Goal: Task Accomplishment & Management: Manage account settings

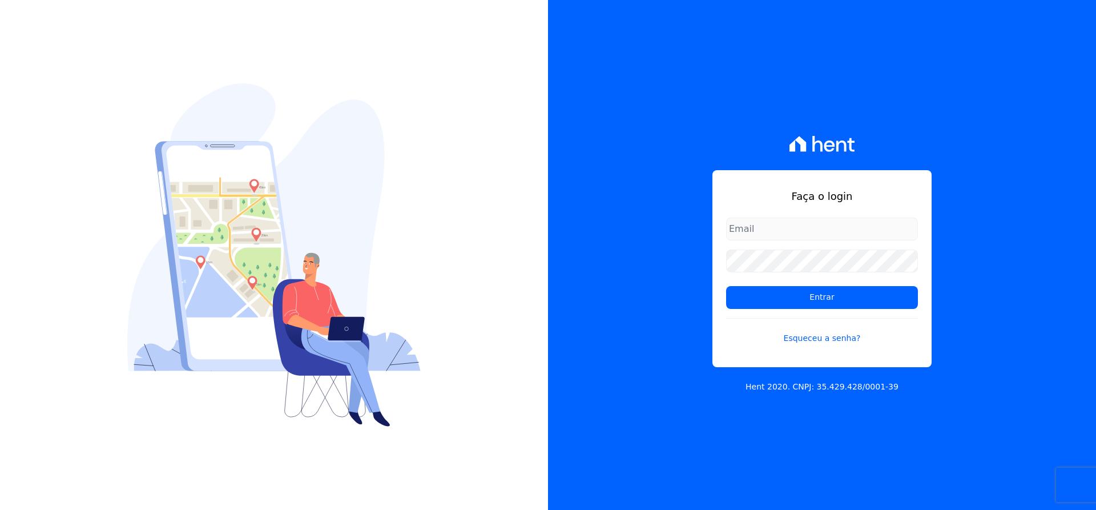
click at [751, 223] on input "email" at bounding box center [822, 228] width 192 height 23
type input "matheaus@celinaguimaraes.com.br"
click at [817, 310] on form "matheaus@celinaguimaraes.com.br Entrar Esqueceu a senha?" at bounding box center [822, 287] width 192 height 140
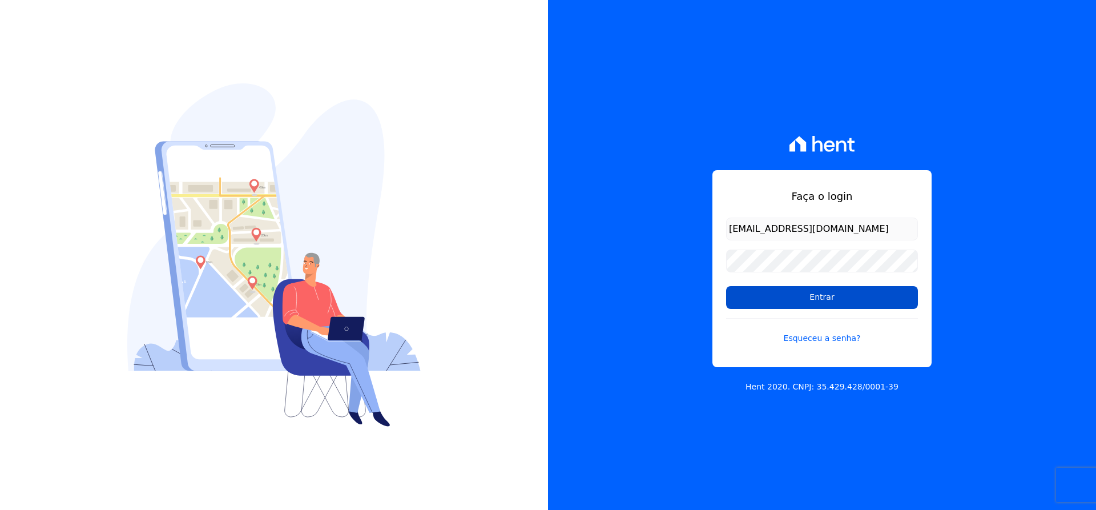
click at [821, 305] on input "Entrar" at bounding box center [822, 297] width 192 height 23
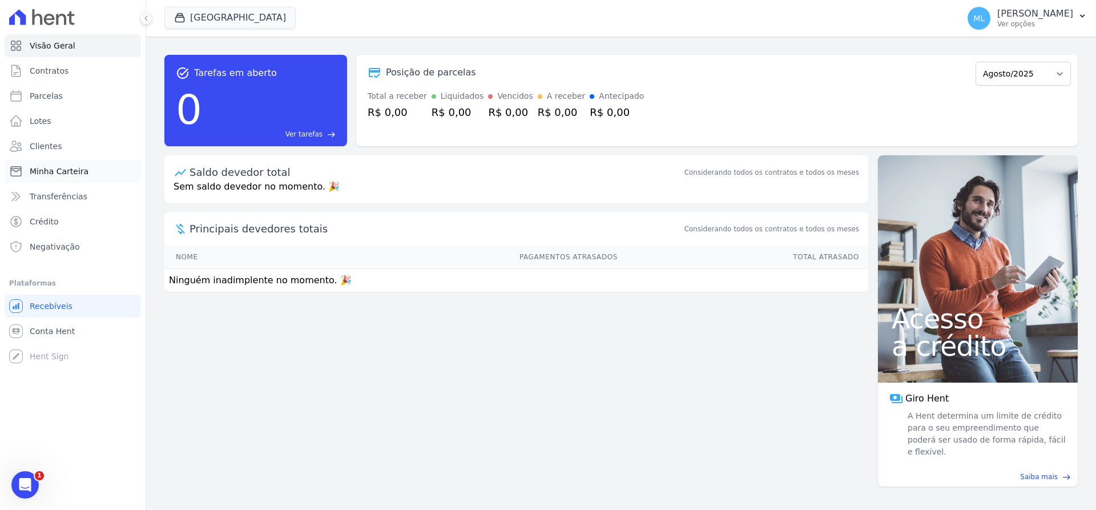
click at [84, 168] on link "Minha Carteira" at bounding box center [73, 171] width 136 height 23
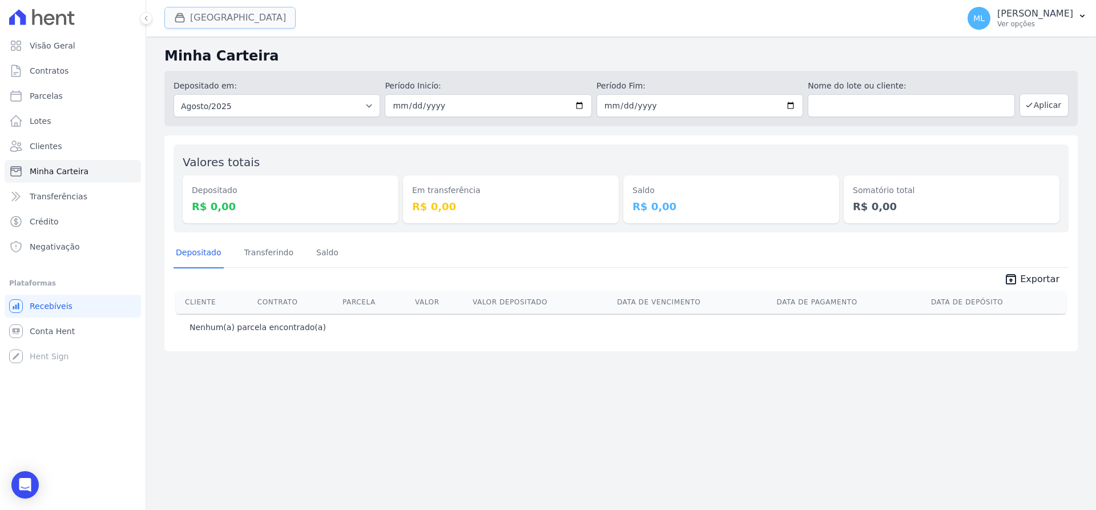
click at [226, 7] on button "Parque Griño" at bounding box center [229, 18] width 131 height 22
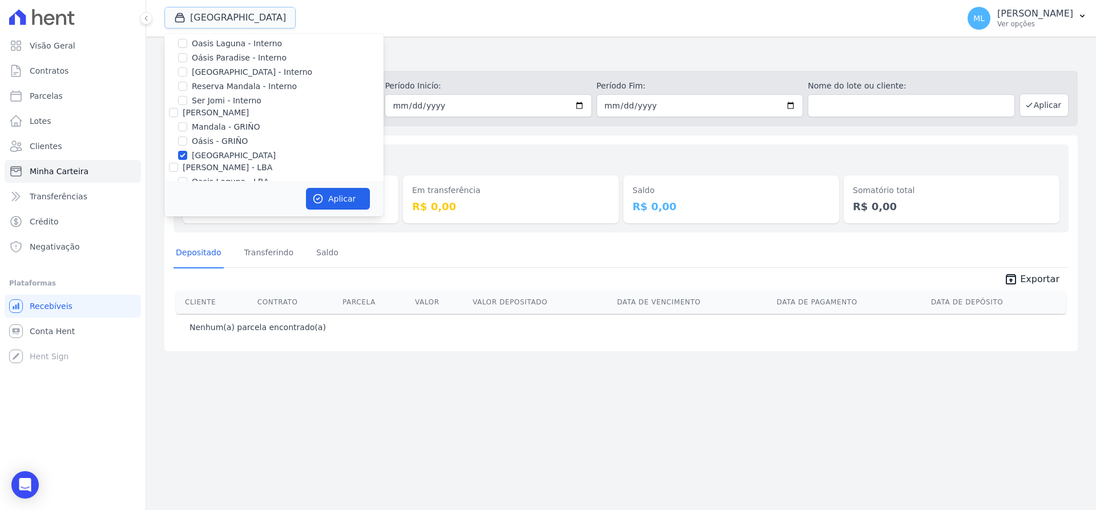
scroll to position [147, 0]
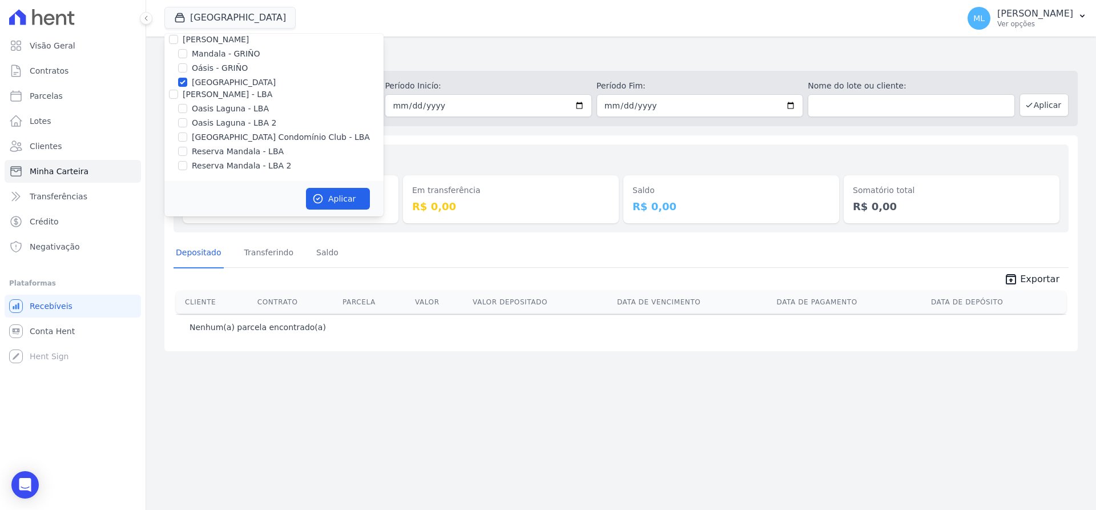
click at [200, 81] on label "[GEOGRAPHIC_DATA]" at bounding box center [234, 82] width 84 height 12
click at [187, 81] on input "[GEOGRAPHIC_DATA]" at bounding box center [182, 82] width 9 height 9
checkbox input "false"
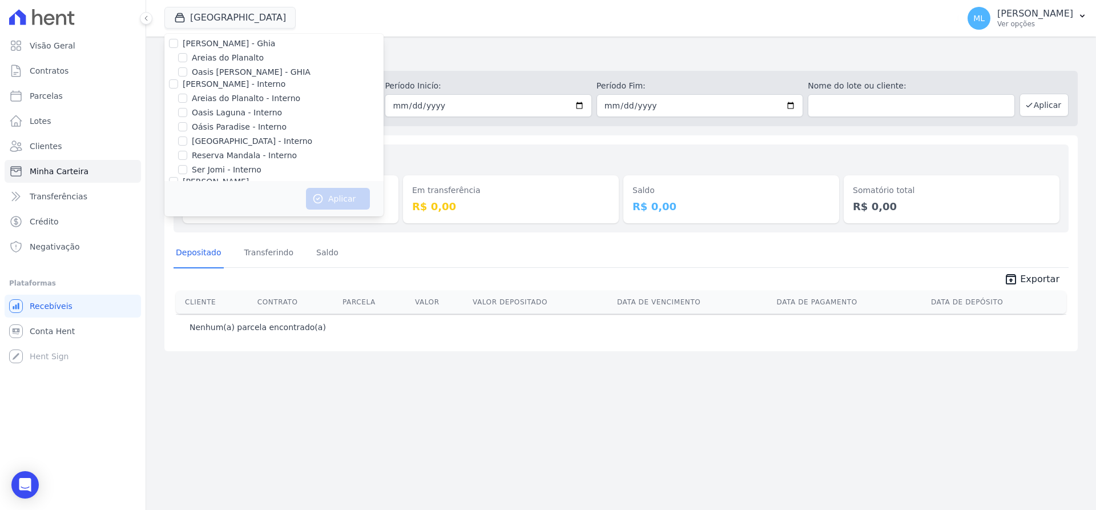
scroll to position [0, 0]
click at [220, 59] on label "Areias do Planalto" at bounding box center [228, 63] width 72 height 12
click at [187, 59] on input "Areias do Planalto" at bounding box center [182, 62] width 9 height 9
checkbox input "true"
click at [328, 186] on div "Aplicar" at bounding box center [273, 198] width 219 height 35
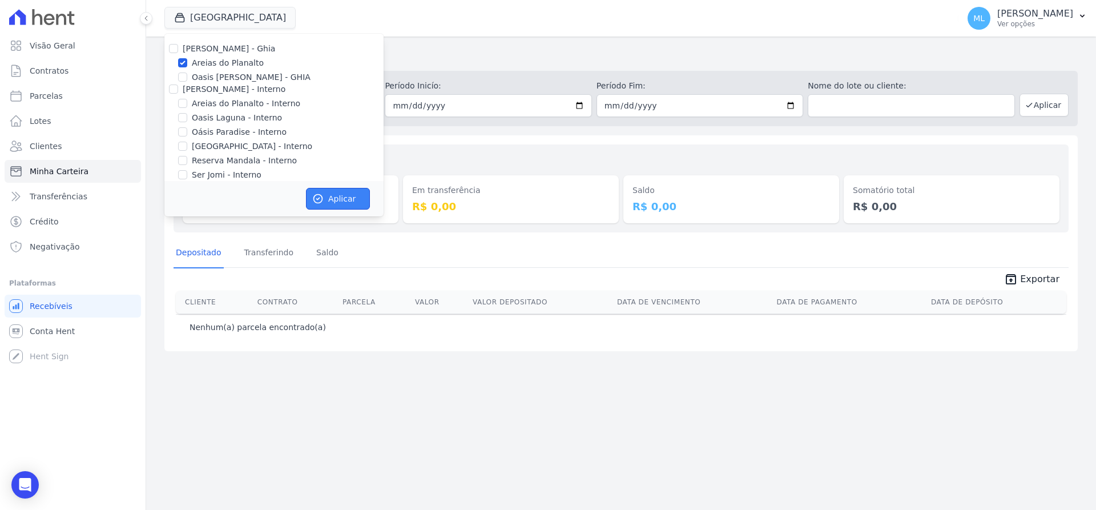
click at [348, 196] on button "Aplicar" at bounding box center [338, 199] width 64 height 22
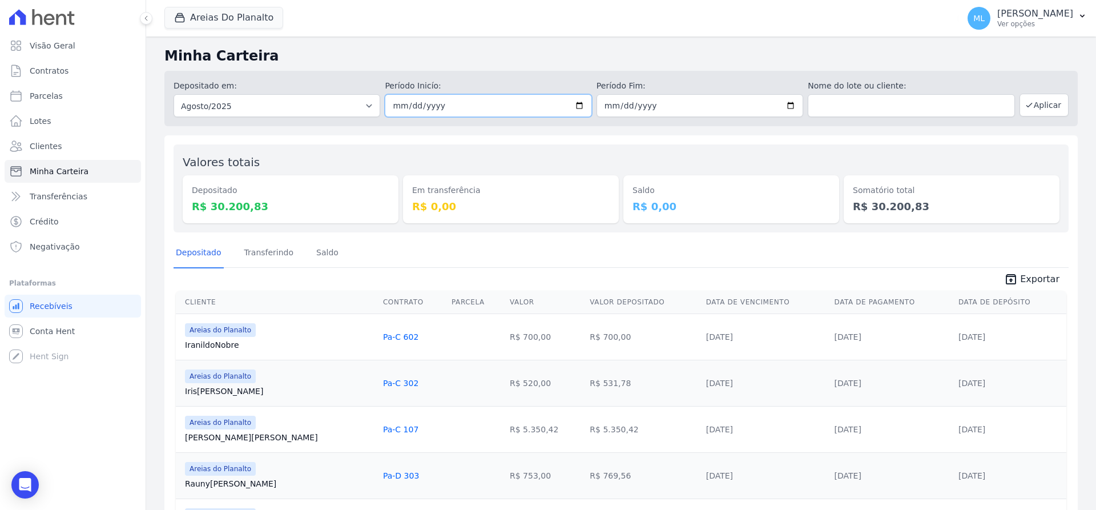
click at [576, 108] on input "2025-08-01" at bounding box center [488, 105] width 207 height 23
type input "[DATE]"
click at [779, 106] on input "2025-08-31" at bounding box center [699, 105] width 207 height 23
click at [787, 106] on input "2025-08-31" at bounding box center [699, 105] width 207 height 23
type input "[DATE]"
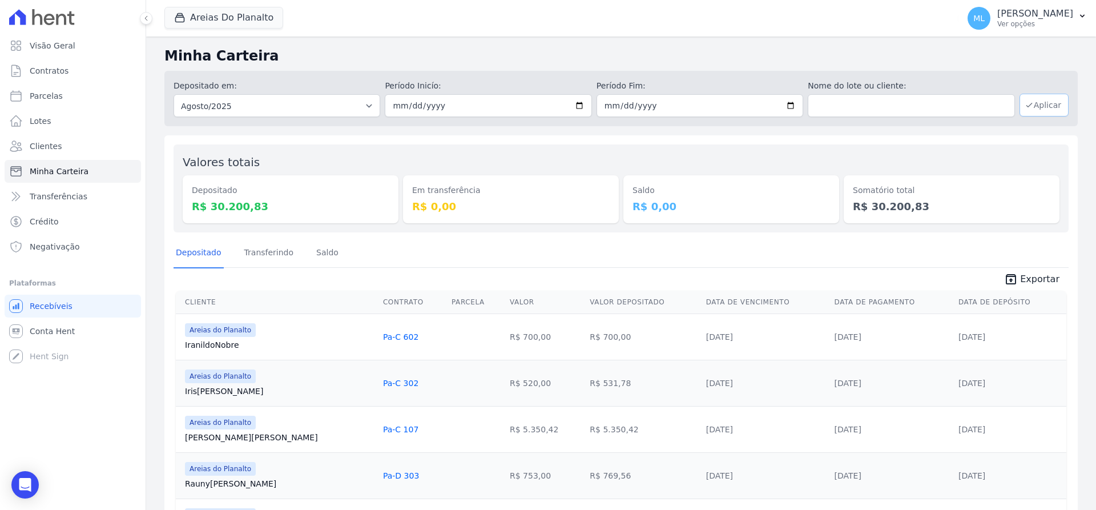
click at [1038, 105] on button "Aplicar" at bounding box center [1043, 105] width 49 height 23
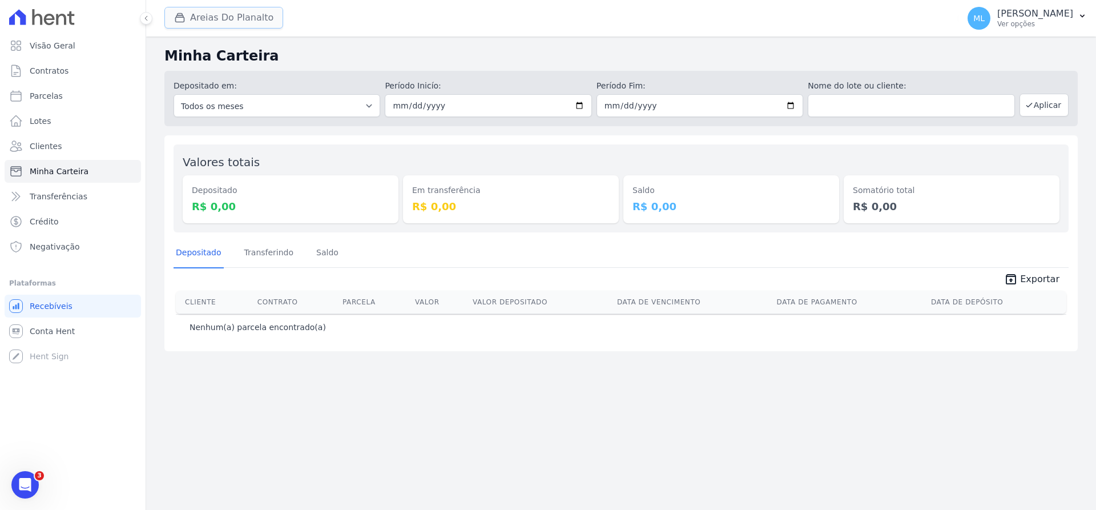
click at [251, 14] on button "Areias Do Planalto" at bounding box center [223, 18] width 119 height 22
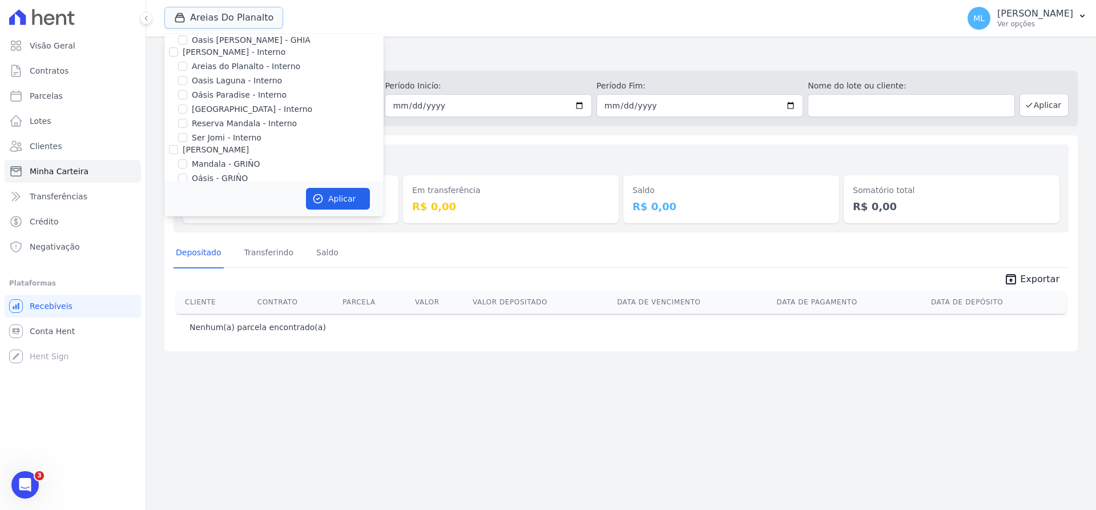
scroll to position [57, 0]
click at [213, 47] on label "Areias do Planalto - Interno" at bounding box center [246, 47] width 108 height 12
click at [187, 47] on input "Areias do Planalto - Interno" at bounding box center [182, 46] width 9 height 9
checkbox input "true"
click at [205, 91] on label "[GEOGRAPHIC_DATA] - Interno" at bounding box center [252, 89] width 120 height 12
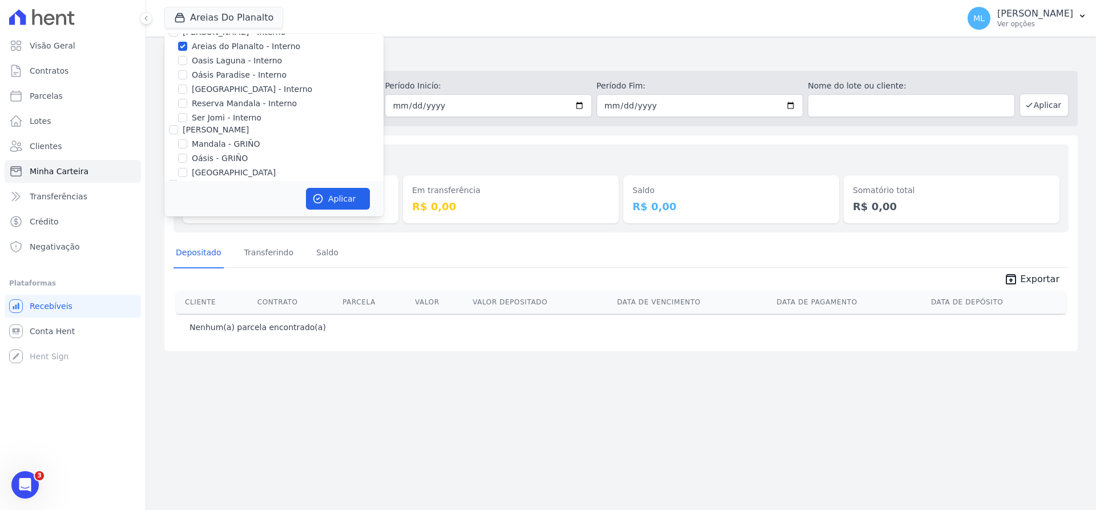
click at [187, 91] on input "[GEOGRAPHIC_DATA] - Interno" at bounding box center [182, 88] width 9 height 9
checkbox input "true"
click at [346, 200] on button "Aplicar" at bounding box center [338, 199] width 64 height 22
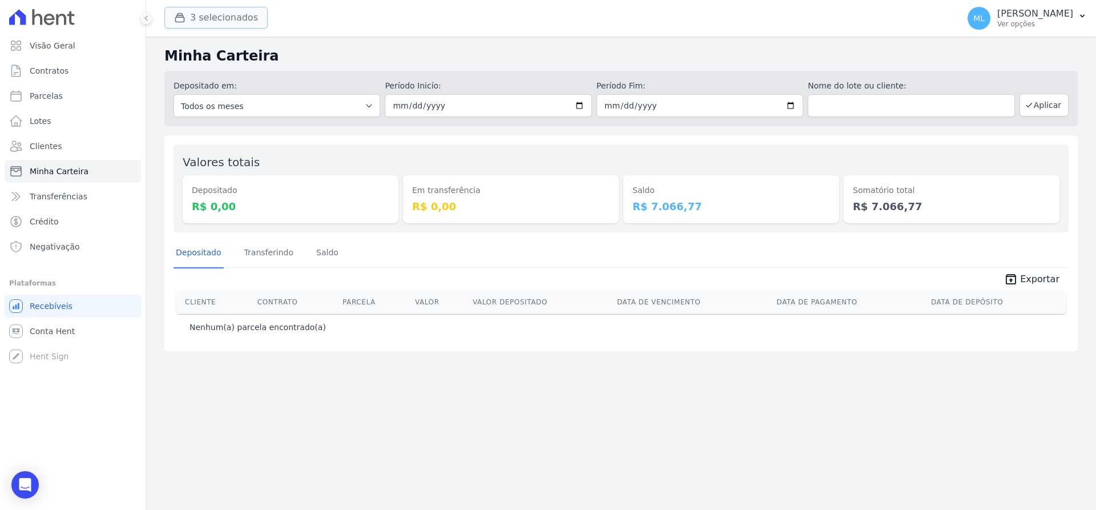
click at [221, 10] on button "3 selecionados" at bounding box center [215, 18] width 103 height 22
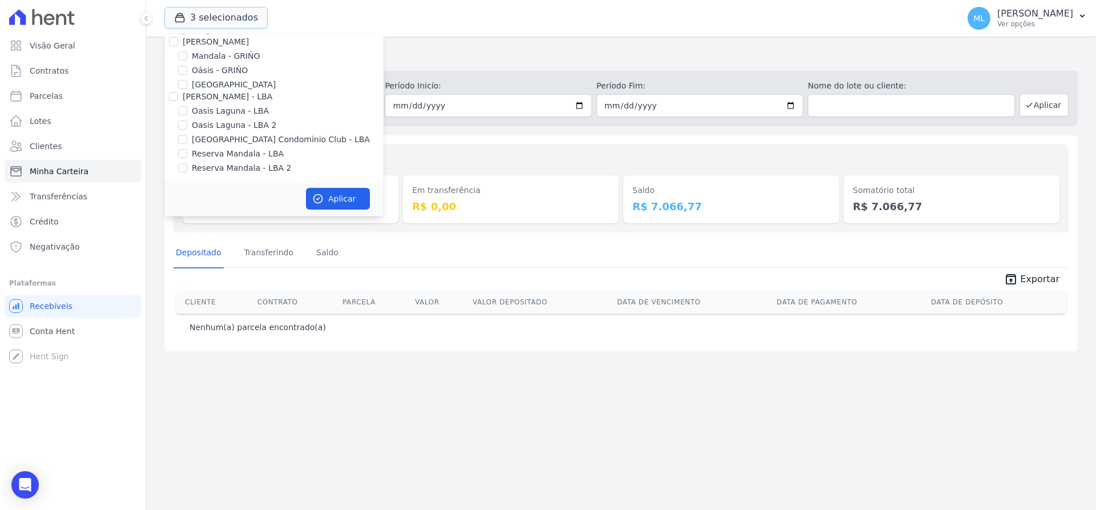
scroll to position [147, 0]
click at [211, 138] on label "[GEOGRAPHIC_DATA] Condomínio Club - LBA" at bounding box center [281, 137] width 178 height 12
click at [187, 138] on input "[GEOGRAPHIC_DATA] Condomínio Club - LBA" at bounding box center [182, 136] width 9 height 9
click at [212, 136] on label "[GEOGRAPHIC_DATA] Condomínio Club - LBA" at bounding box center [281, 137] width 178 height 12
click at [187, 136] on input "[GEOGRAPHIC_DATA] Condomínio Club - LBA" at bounding box center [182, 136] width 9 height 9
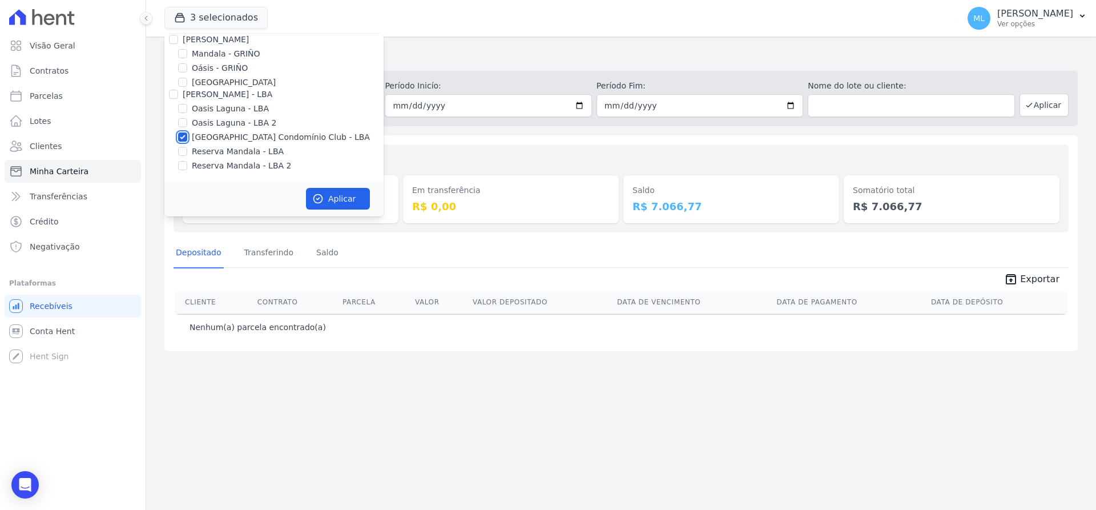
checkbox input "false"
click at [216, 82] on label "[GEOGRAPHIC_DATA]" at bounding box center [234, 82] width 84 height 12
click at [187, 82] on input "[GEOGRAPHIC_DATA]" at bounding box center [182, 82] width 9 height 9
checkbox input "true"
click at [323, 192] on button "Aplicar" at bounding box center [338, 199] width 64 height 22
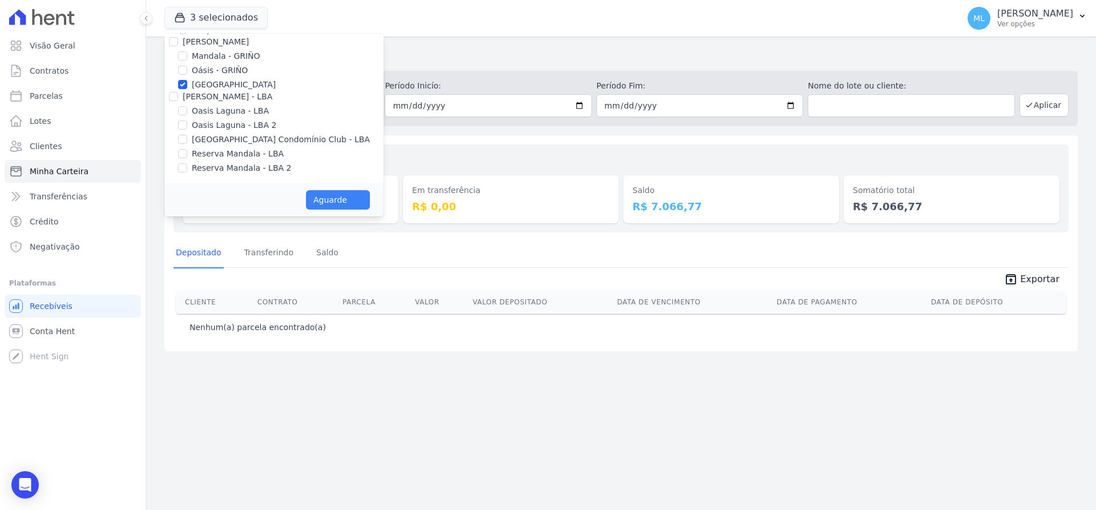
scroll to position [145, 0]
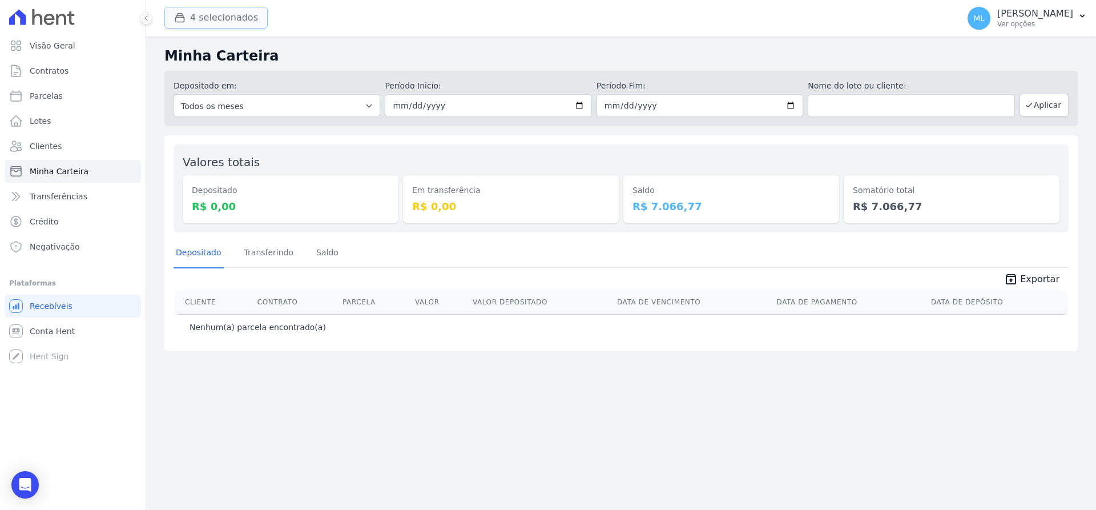
click at [236, 15] on button "4 selecionados" at bounding box center [215, 18] width 103 height 22
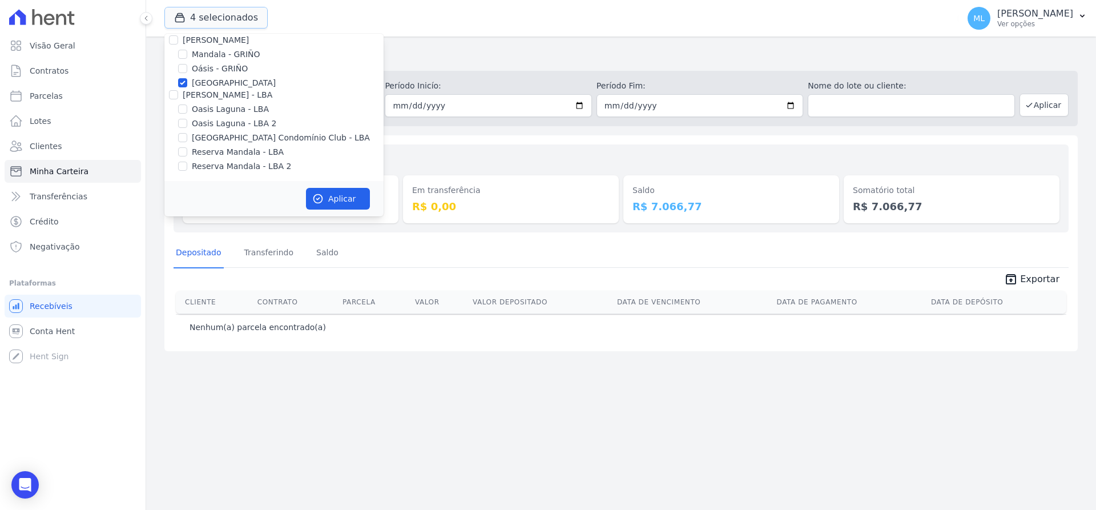
scroll to position [147, 0]
click at [219, 138] on label "[GEOGRAPHIC_DATA] Condomínio Club - LBA" at bounding box center [281, 137] width 178 height 12
click at [187, 138] on input "[GEOGRAPHIC_DATA] Condomínio Club - LBA" at bounding box center [182, 136] width 9 height 9
checkbox input "true"
click at [327, 200] on button "Aplicar" at bounding box center [338, 199] width 64 height 22
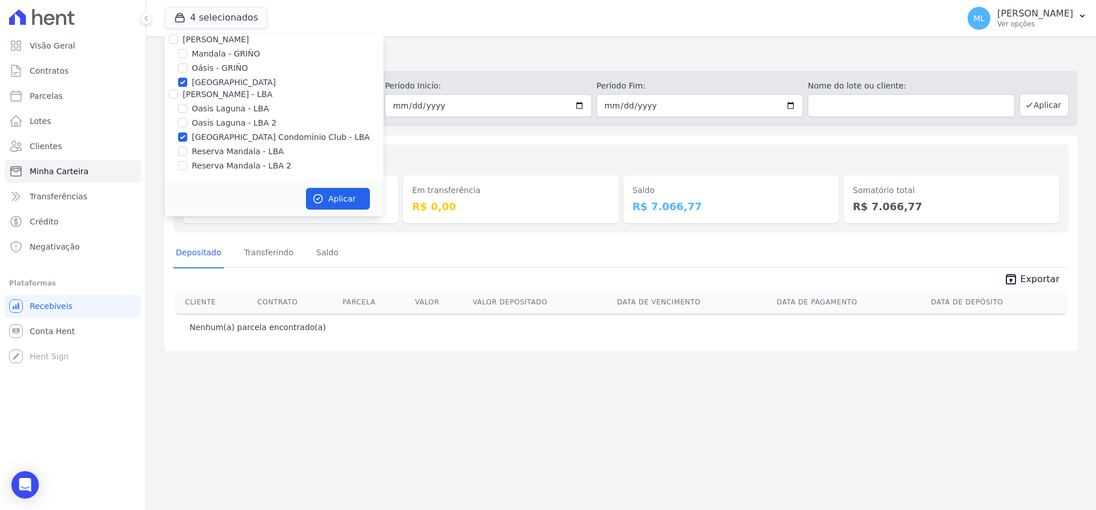
scroll to position [145, 0]
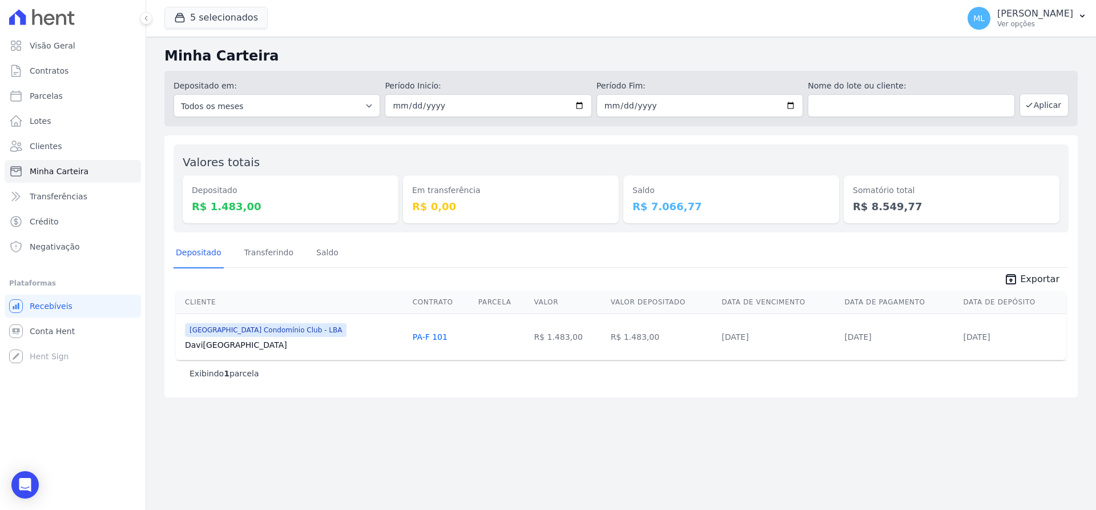
click at [1018, 274] on icon "unarchive" at bounding box center [1011, 279] width 14 height 14
click at [237, 13] on button "5 selecionados" at bounding box center [215, 18] width 103 height 22
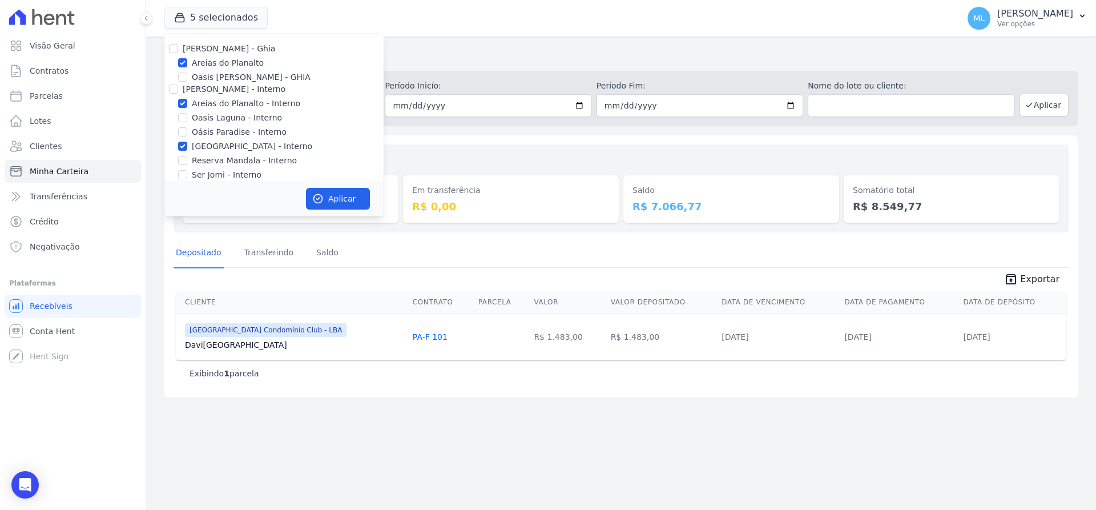
drag, startPoint x: 208, startPoint y: 62, endPoint x: 214, endPoint y: 72, distance: 12.0
click at [210, 62] on label "Areias do Planalto" at bounding box center [228, 63] width 72 height 12
click at [217, 103] on label "Areias do Planalto - Interno" at bounding box center [246, 104] width 108 height 12
click at [187, 103] on input "Areias do Planalto - Interno" at bounding box center [182, 103] width 9 height 9
checkbox input "false"
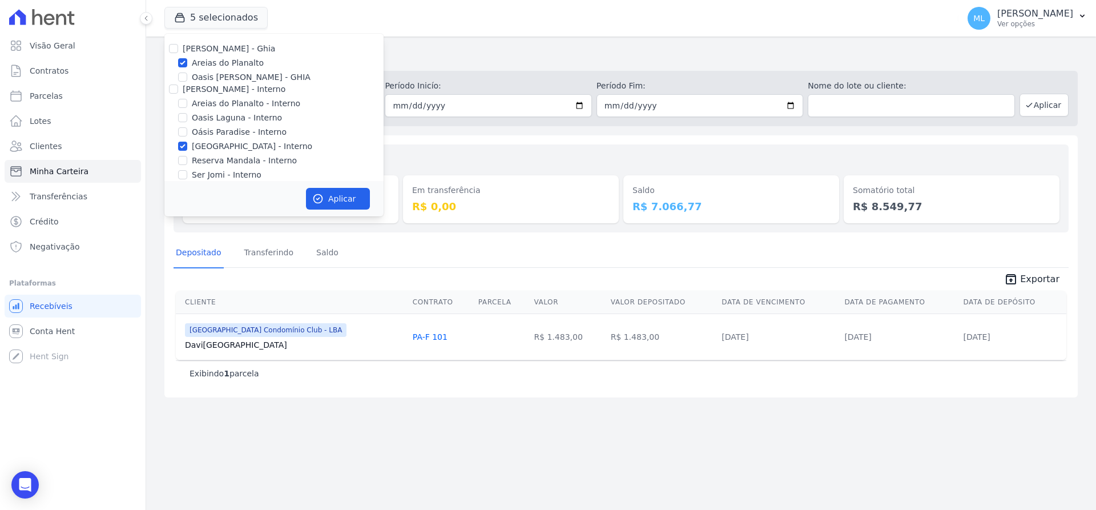
click at [215, 154] on div "[PERSON_NAME] - Ghia Areias do Planalto Oasis [PERSON_NAME] - GHIA [PERSON_NAME…" at bounding box center [273, 181] width 219 height 295
click at [213, 144] on label "[GEOGRAPHIC_DATA] - Interno" at bounding box center [252, 146] width 120 height 12
click at [187, 144] on input "[GEOGRAPHIC_DATA] - Interno" at bounding box center [182, 146] width 9 height 9
checkbox input "false"
click at [215, 65] on label "Areias do Planalto" at bounding box center [228, 63] width 72 height 12
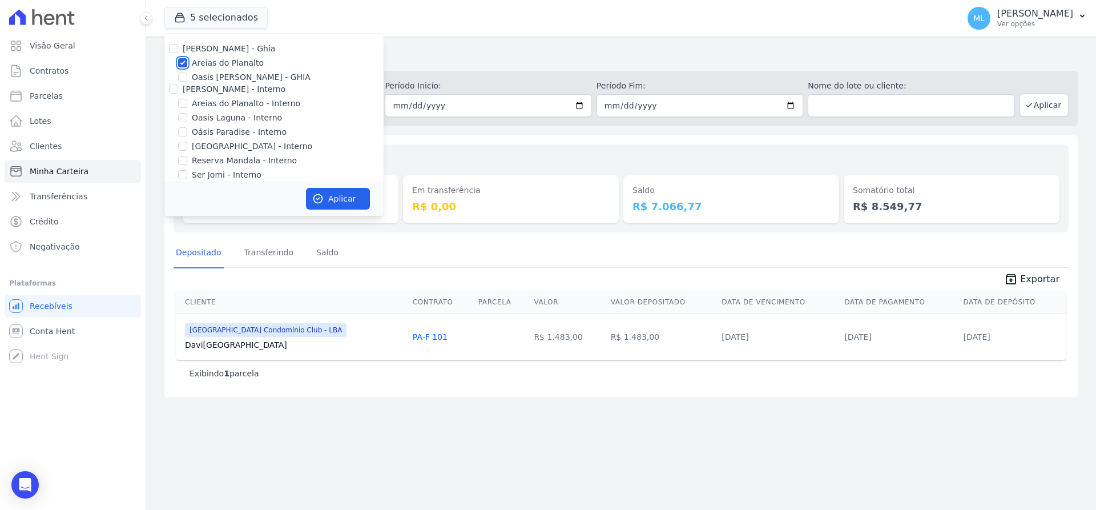
click at [187, 65] on input "Areias do Planalto" at bounding box center [182, 62] width 9 height 9
checkbox input "false"
click at [213, 84] on label "[GEOGRAPHIC_DATA]" at bounding box center [234, 82] width 84 height 12
click at [187, 84] on input "[GEOGRAPHIC_DATA]" at bounding box center [182, 82] width 9 height 9
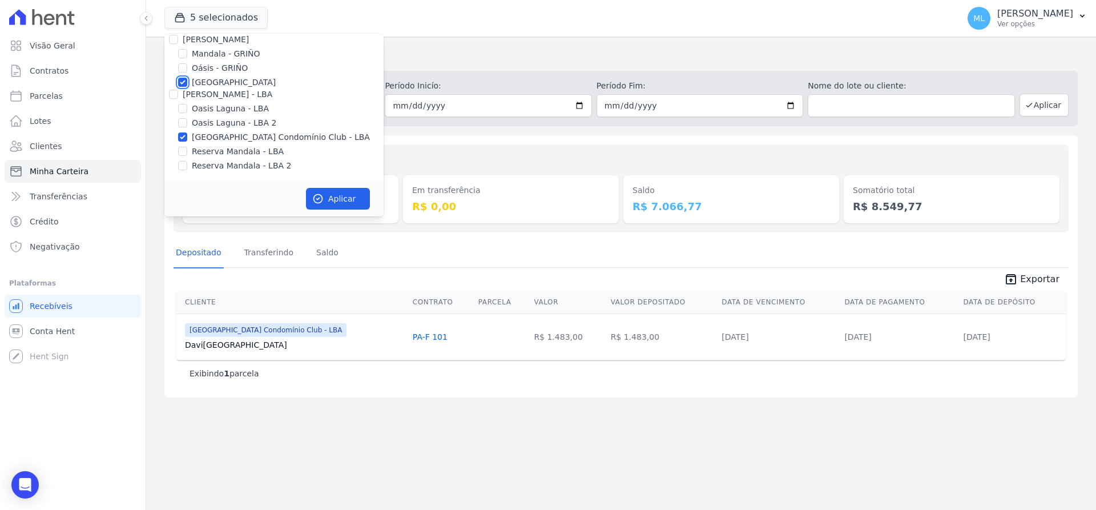
checkbox input "false"
click at [208, 132] on label "[GEOGRAPHIC_DATA] Condomínio Club - LBA" at bounding box center [281, 137] width 178 height 12
click at [187, 132] on input "[GEOGRAPHIC_DATA] Condomínio Club - LBA" at bounding box center [182, 136] width 9 height 9
checkbox input "false"
drag, startPoint x: 221, startPoint y: 153, endPoint x: 221, endPoint y: 171, distance: 17.7
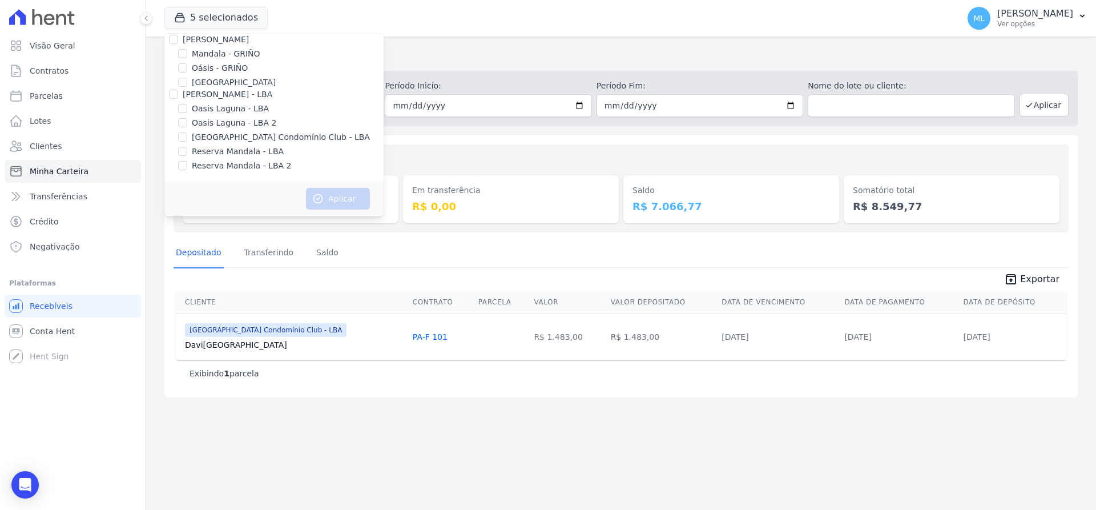
click at [221, 154] on label "Reserva Mandala - LBA" at bounding box center [238, 152] width 92 height 12
click at [187, 154] on input "Reserva Mandala - LBA" at bounding box center [182, 151] width 9 height 9
checkbox input "true"
click at [221, 172] on div "[PERSON_NAME] - Ghia Areias do Planalto Oasis [PERSON_NAME] - GHIA [PERSON_NAME…" at bounding box center [273, 33] width 219 height 295
click at [231, 166] on label "Reserva Mandala - LBA 2" at bounding box center [241, 166] width 99 height 12
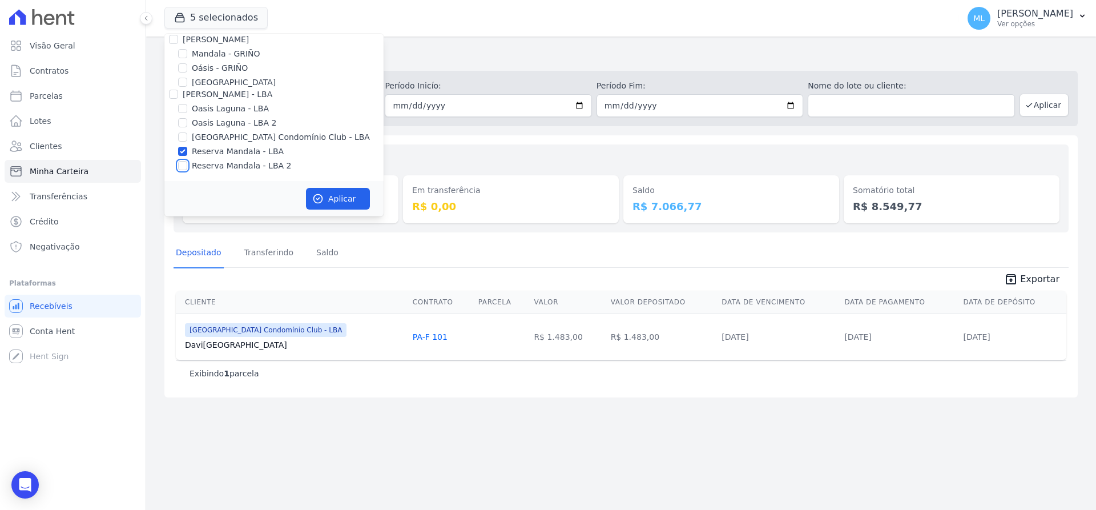
click at [187, 166] on input "Reserva Mandala - LBA 2" at bounding box center [182, 165] width 9 height 9
checkbox input "true"
click at [321, 194] on icon "button" at bounding box center [317, 198] width 11 height 11
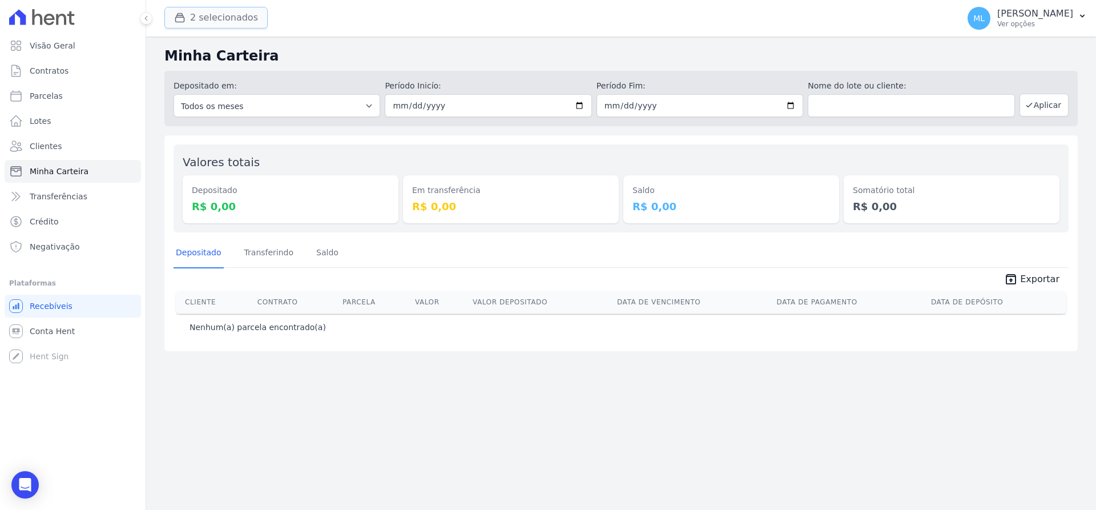
click at [233, 22] on button "2 selecionados" at bounding box center [215, 18] width 103 height 22
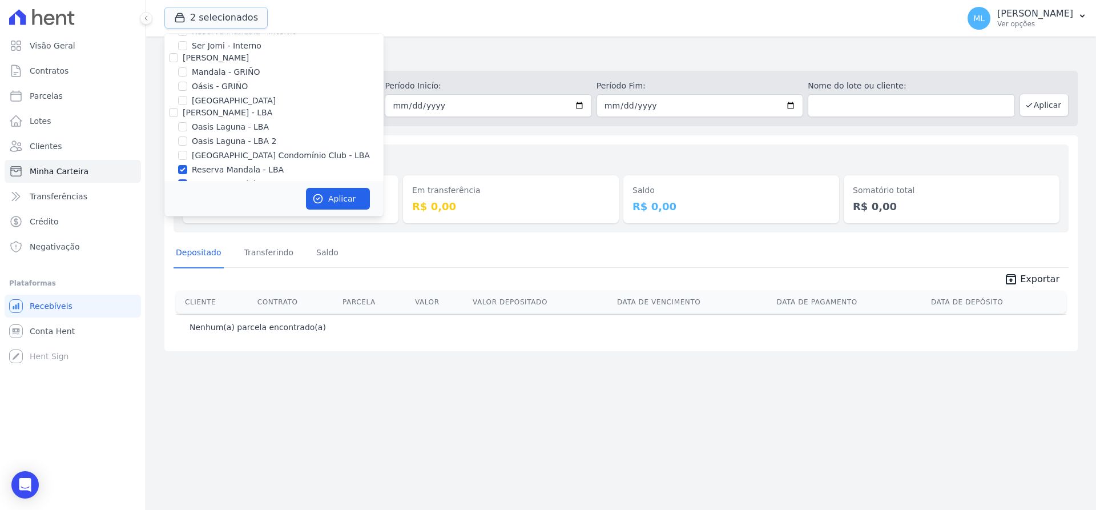
scroll to position [147, 0]
click at [219, 52] on label "Mandala - GRIÑO" at bounding box center [226, 54] width 68 height 12
click at [187, 52] on input "Mandala - GRIÑO" at bounding box center [182, 53] width 9 height 9
checkbox input "true"
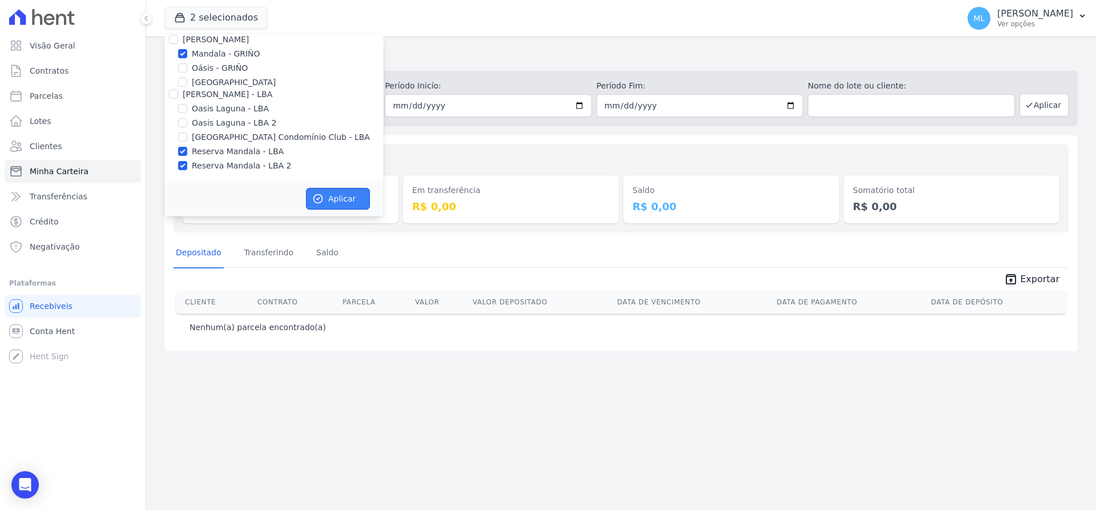
click at [332, 189] on button "Aplicar" at bounding box center [338, 199] width 64 height 22
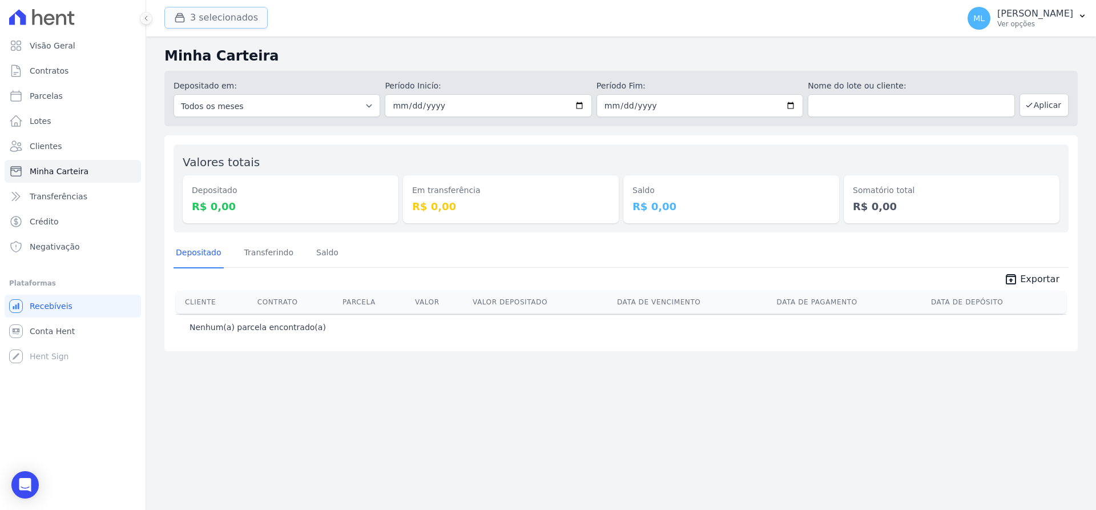
click at [240, 17] on button "3 selecionados" at bounding box center [215, 18] width 103 height 22
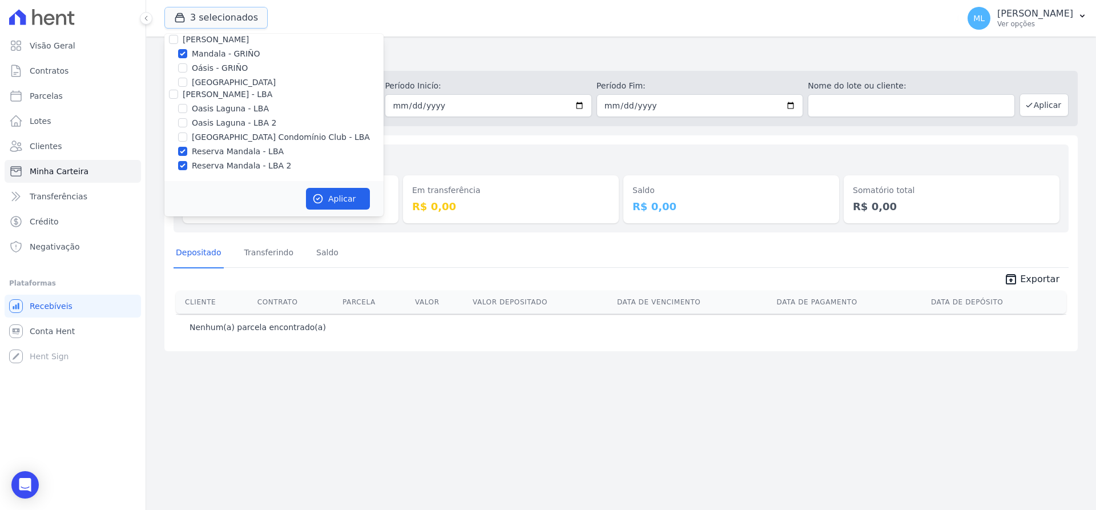
scroll to position [90, 0]
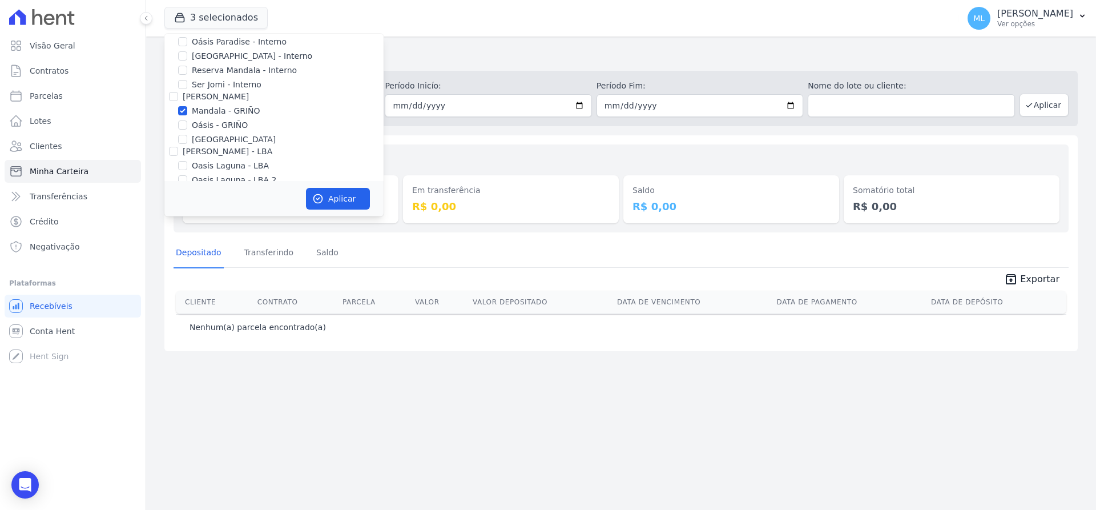
click at [216, 72] on label "Reserva Mandala - Interno" at bounding box center [244, 70] width 105 height 12
click at [187, 72] on input "Reserva Mandala - Interno" at bounding box center [182, 70] width 9 height 9
checkbox input "true"
click at [326, 198] on button "Aplicar" at bounding box center [338, 199] width 64 height 22
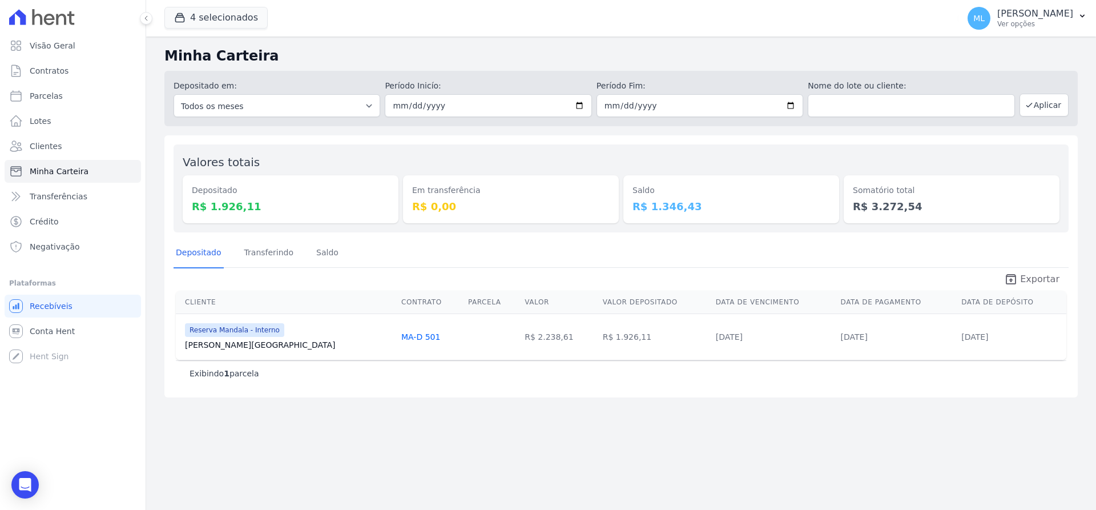
click at [1018, 277] on icon "unarchive" at bounding box center [1011, 279] width 14 height 14
click at [253, 16] on button "4 selecionados" at bounding box center [215, 18] width 103 height 22
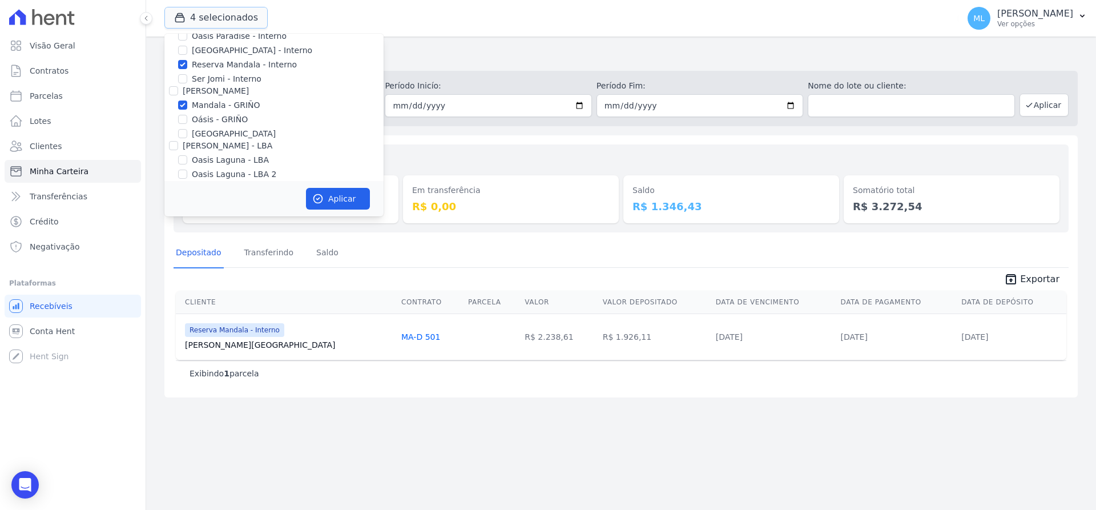
scroll to position [147, 0]
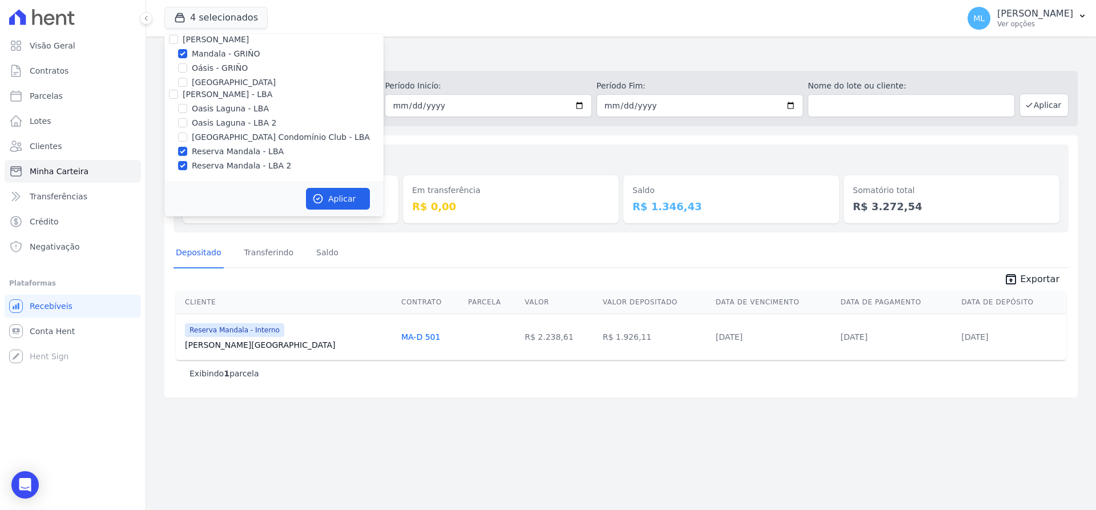
click at [225, 158] on div "[PERSON_NAME] - Ghia Areias do Planalto Oasis [PERSON_NAME] - GHIA [PERSON_NAME…" at bounding box center [273, 33] width 219 height 295
click at [228, 170] on label "Reserva Mandala - LBA 2" at bounding box center [241, 166] width 99 height 12
click at [187, 170] on input "Reserva Mandala - LBA 2" at bounding box center [182, 165] width 9 height 9
checkbox input "false"
click at [228, 148] on label "Reserva Mandala - LBA" at bounding box center [238, 152] width 92 height 12
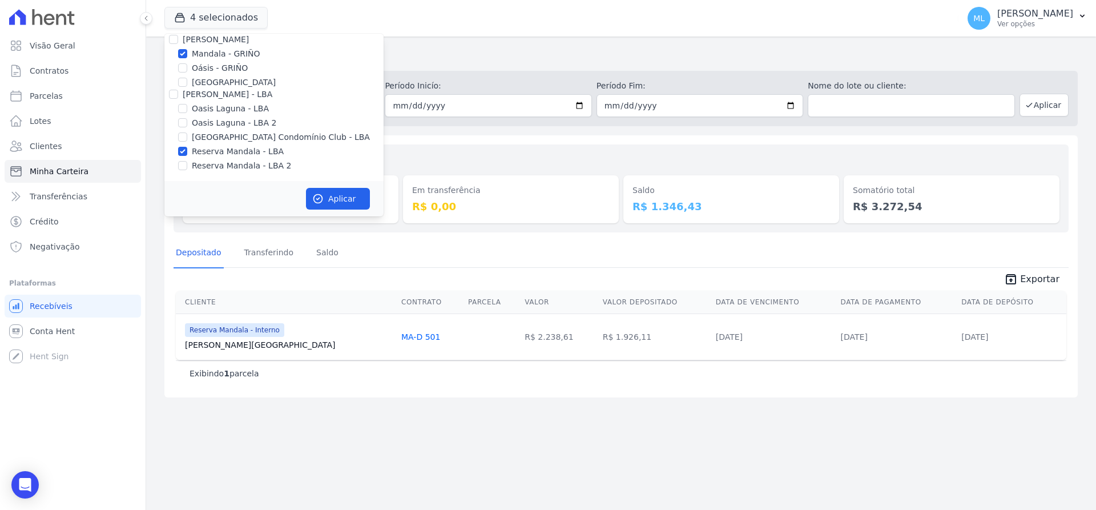
click at [187, 148] on input "Reserva Mandala - LBA" at bounding box center [182, 151] width 9 height 9
checkbox input "false"
click at [225, 116] on label "Mandala - GRIÑO" at bounding box center [226, 111] width 68 height 12
click at [187, 115] on input "Mandala - GRIÑO" at bounding box center [182, 110] width 9 height 9
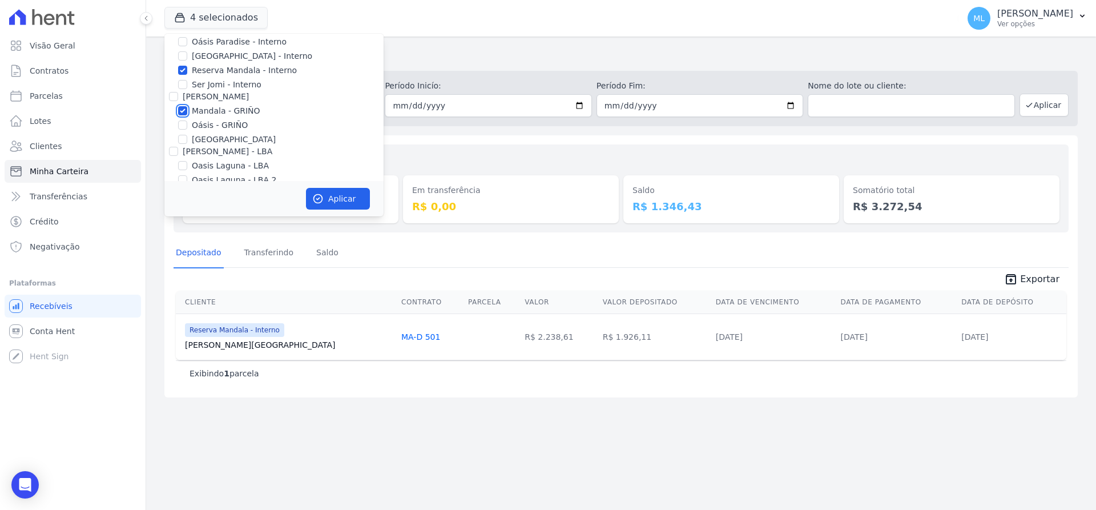
checkbox input "false"
click at [226, 76] on label "Reserva Mandala - Interno" at bounding box center [244, 70] width 105 height 12
click at [187, 75] on input "Reserva Mandala - Interno" at bounding box center [182, 70] width 9 height 9
checkbox input "false"
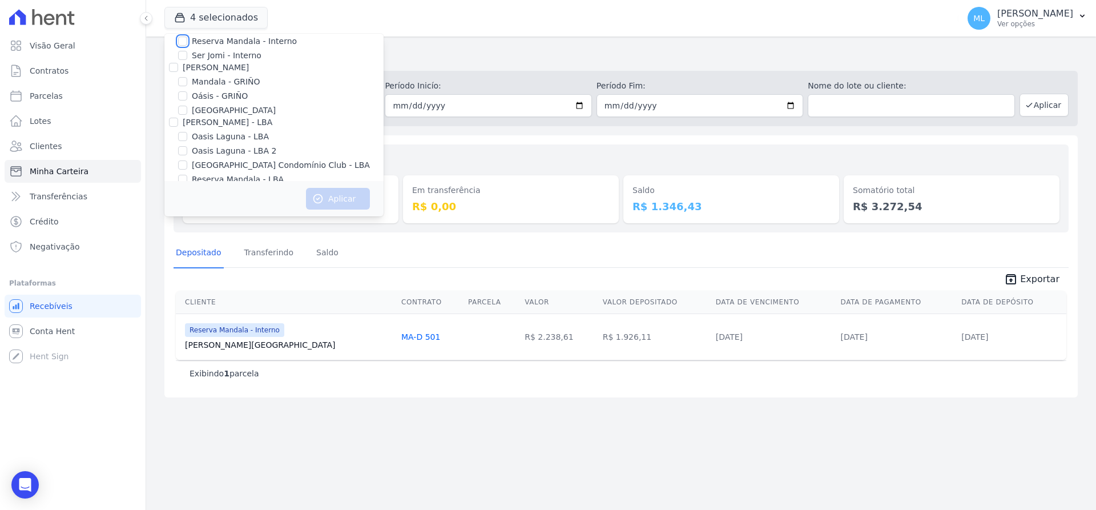
scroll to position [147, 0]
click at [228, 136] on label "[GEOGRAPHIC_DATA] Condomínio Club - LBA" at bounding box center [281, 137] width 178 height 12
click at [187, 136] on input "[GEOGRAPHIC_DATA] Condomínio Club - LBA" at bounding box center [182, 136] width 9 height 9
checkbox input "true"
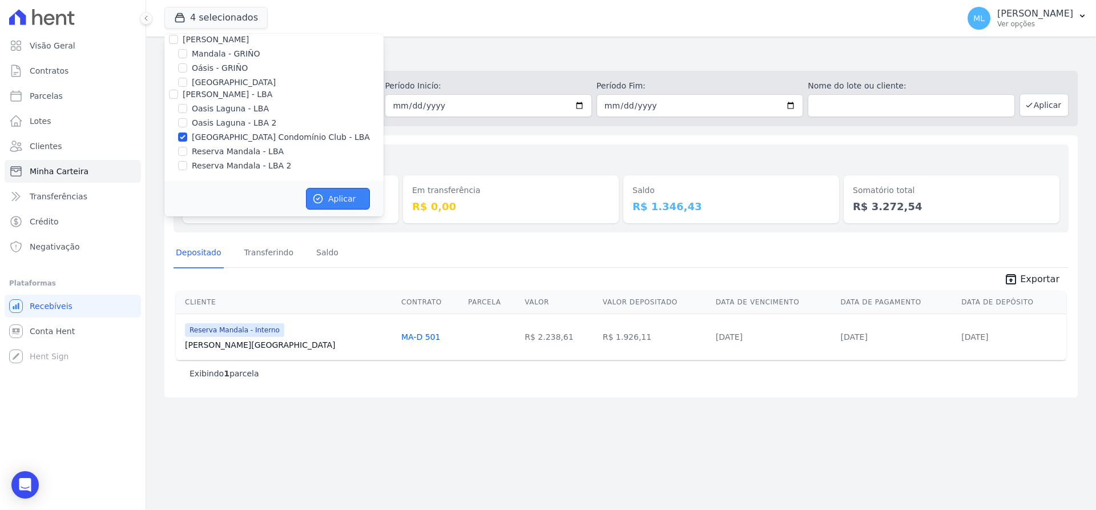
click at [346, 194] on button "Aplicar" at bounding box center [338, 199] width 64 height 22
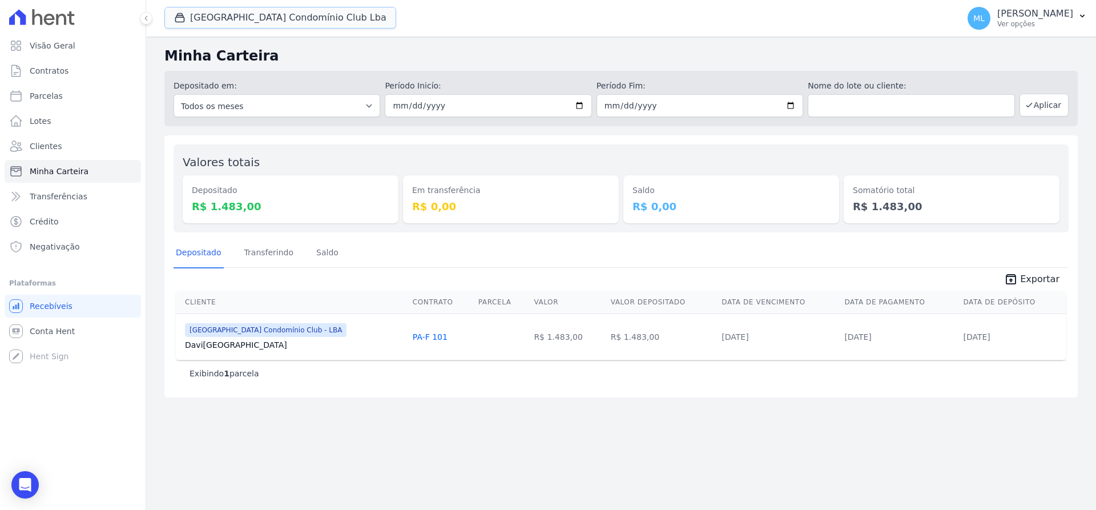
drag, startPoint x: 233, startPoint y: 13, endPoint x: 267, endPoint y: 68, distance: 64.8
click at [233, 14] on button "[GEOGRAPHIC_DATA] Condomínio Club Lba" at bounding box center [280, 18] width 232 height 22
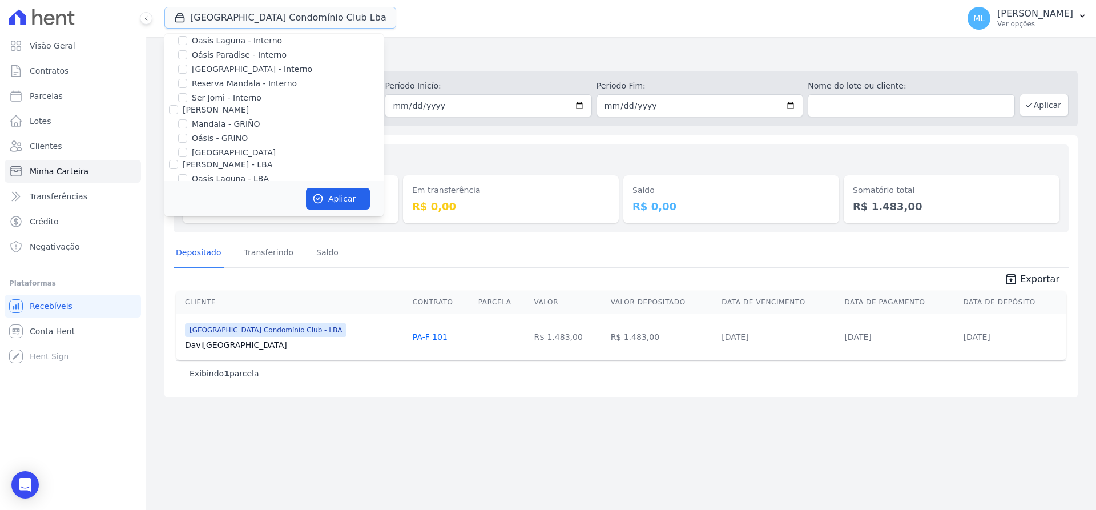
scroll to position [147, 0]
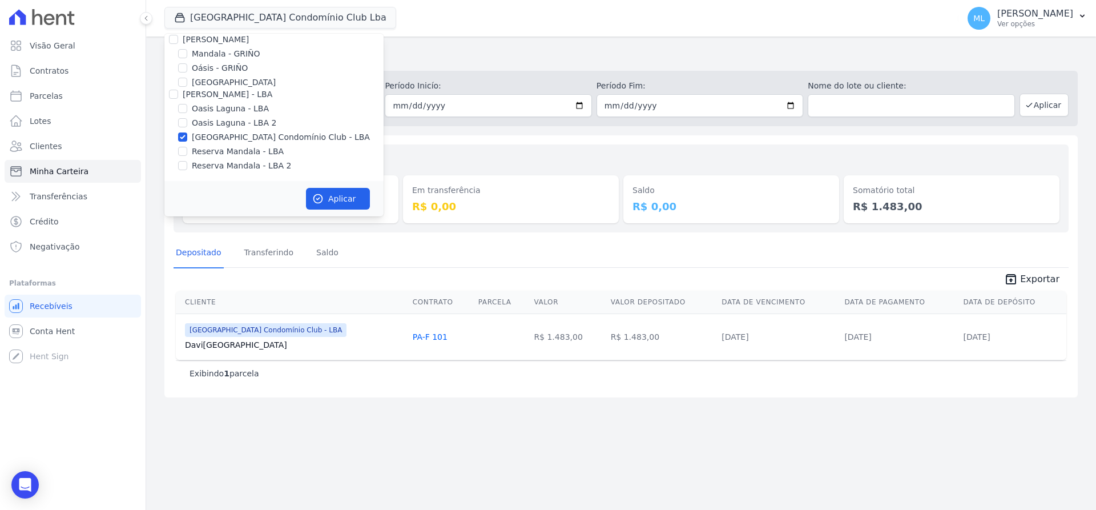
click at [223, 136] on label "[GEOGRAPHIC_DATA] Condomínio Club - LBA" at bounding box center [281, 137] width 178 height 12
click at [187, 136] on input "[GEOGRAPHIC_DATA] Condomínio Club - LBA" at bounding box center [182, 136] width 9 height 9
checkbox input "false"
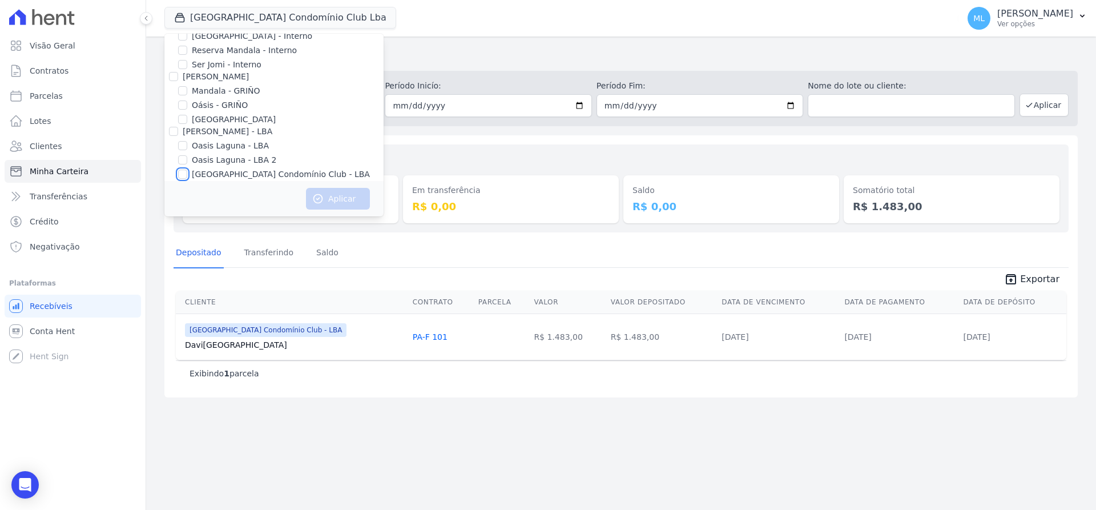
scroll to position [90, 0]
click at [226, 68] on label "Reserva Mandala - Interno" at bounding box center [244, 70] width 105 height 12
click at [187, 68] on input "Reserva Mandala - Interno" at bounding box center [182, 70] width 9 height 9
checkbox input "true"
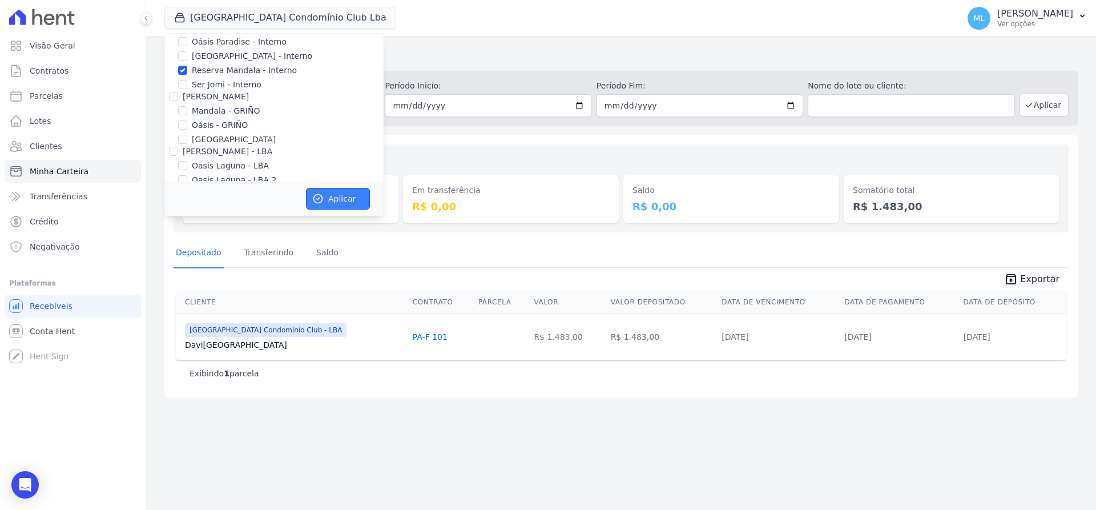
click at [352, 200] on button "Aplicar" at bounding box center [338, 199] width 64 height 22
